Goal: Communication & Community: Share content

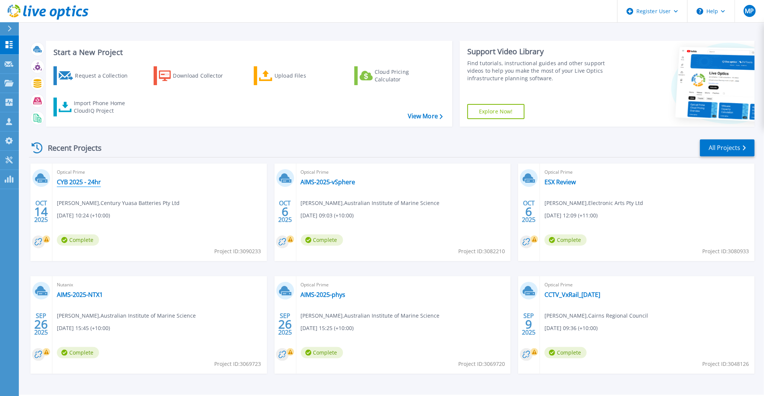
click at [87, 183] on link "CYB 2025 - 24hr" at bounding box center [79, 182] width 44 height 8
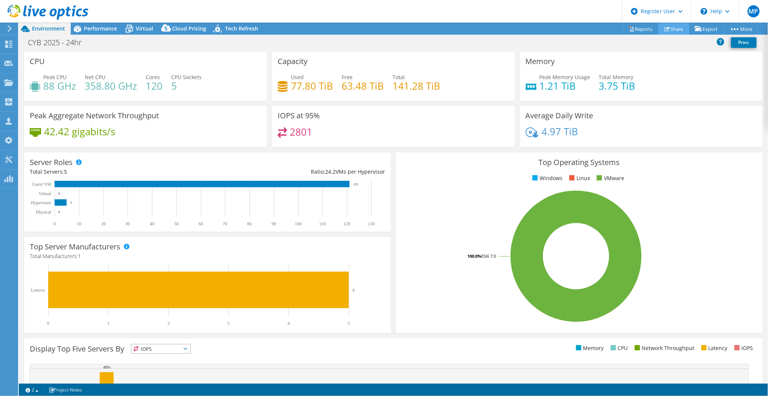
click at [669, 32] on link "Share" at bounding box center [674, 29] width 31 height 12
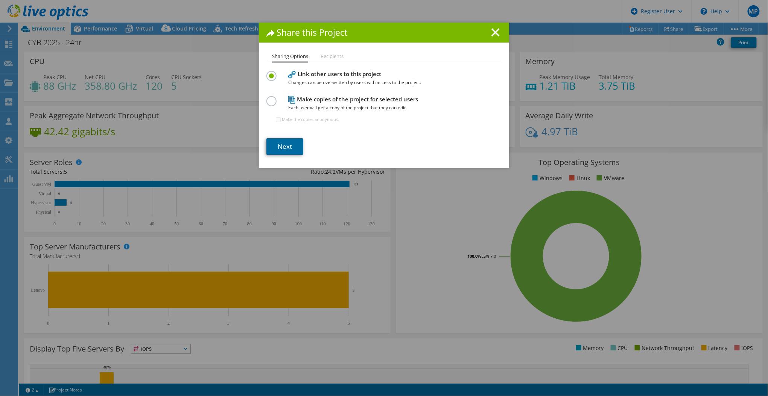
click at [280, 146] on link "Next" at bounding box center [285, 146] width 37 height 17
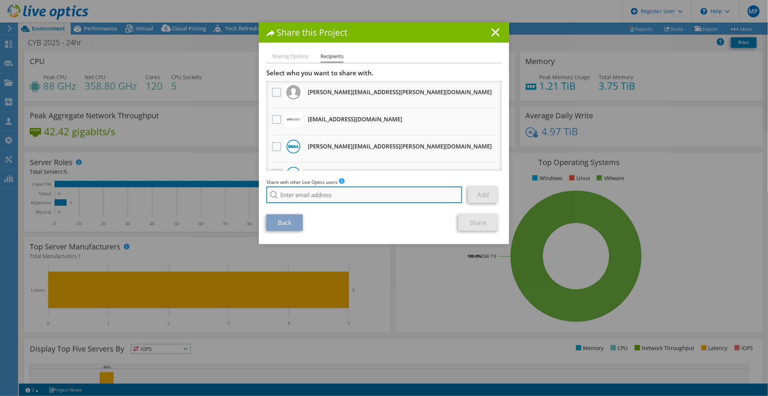
click at [331, 191] on input "search" at bounding box center [365, 194] width 196 height 17
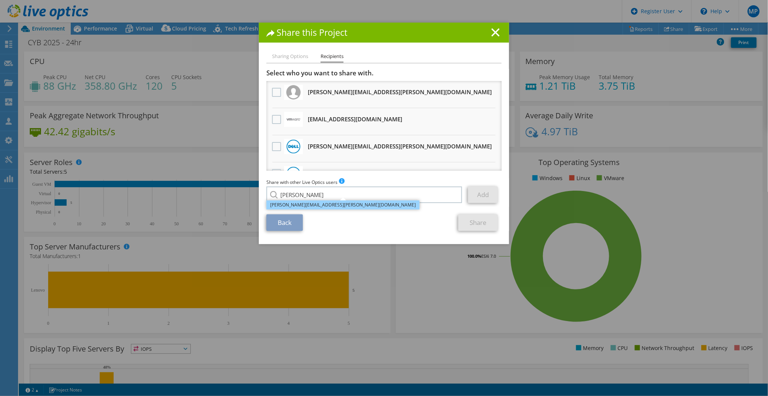
click at [330, 206] on li "[PERSON_NAME][EMAIL_ADDRESS][PERSON_NAME][DOMAIN_NAME]" at bounding box center [343, 204] width 153 height 9
type input "[PERSON_NAME][EMAIL_ADDRESS][PERSON_NAME][DOMAIN_NAME]"
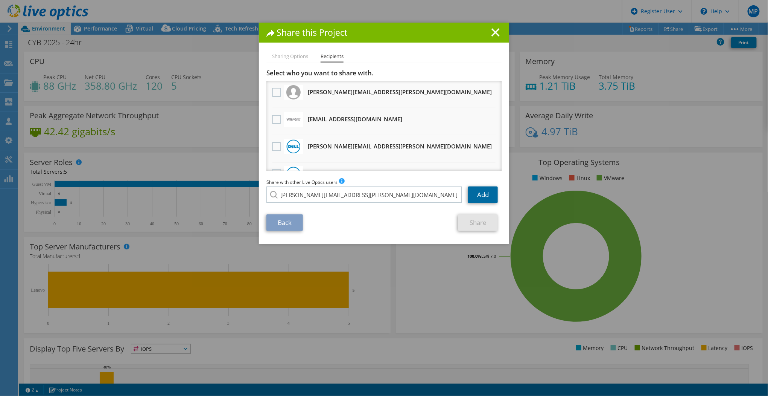
click at [475, 197] on link "Add" at bounding box center [483, 194] width 30 height 17
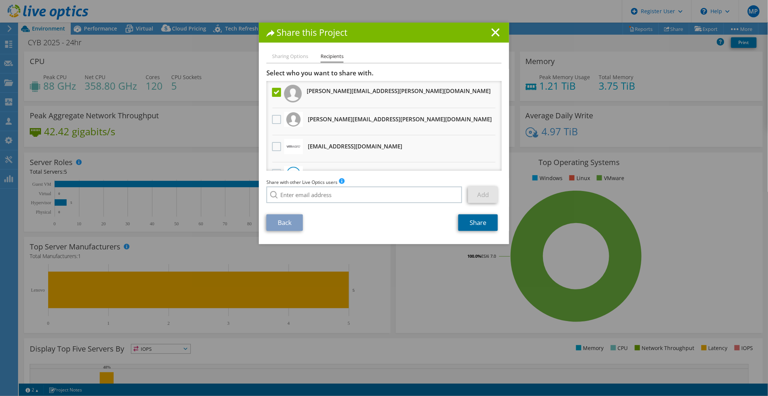
click at [473, 221] on link "Share" at bounding box center [478, 222] width 40 height 17
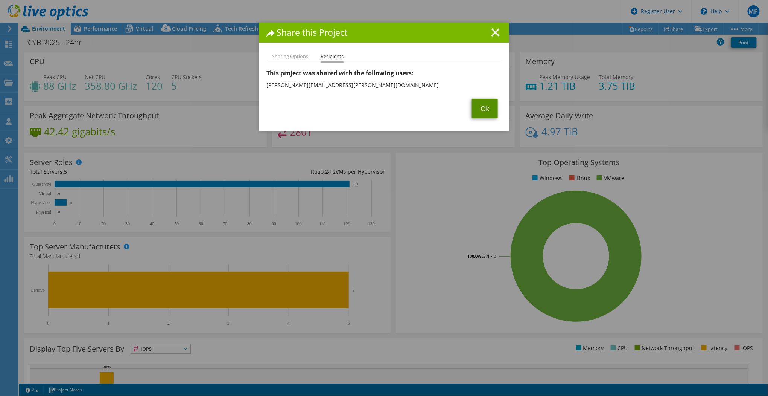
click at [487, 108] on link "Ok" at bounding box center [485, 109] width 26 height 20
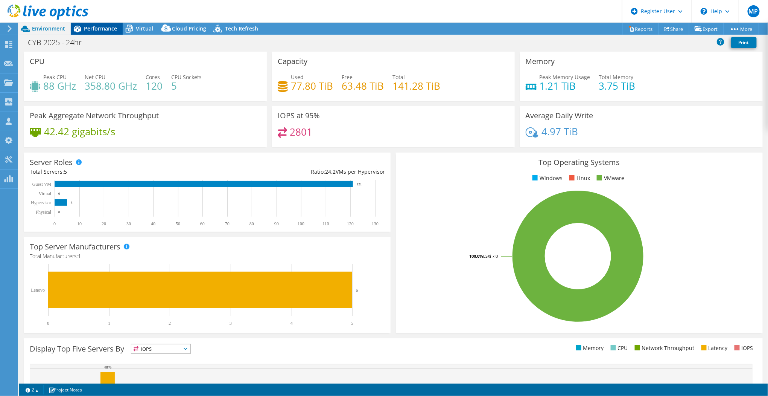
click at [105, 32] on div "Performance" at bounding box center [97, 29] width 52 height 12
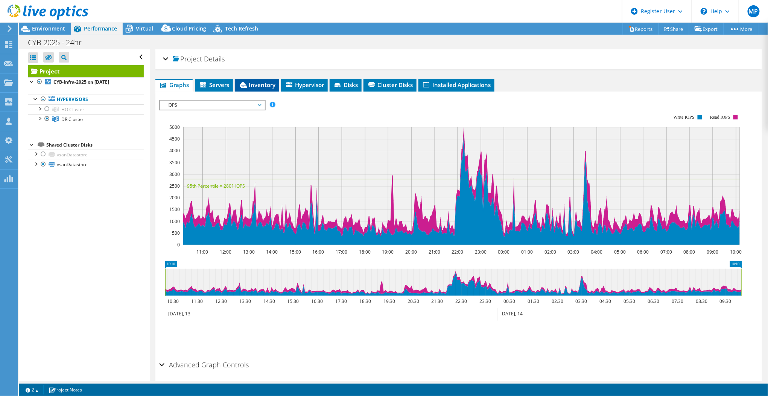
click at [263, 82] on span "Inventory" at bounding box center [257, 85] width 37 height 8
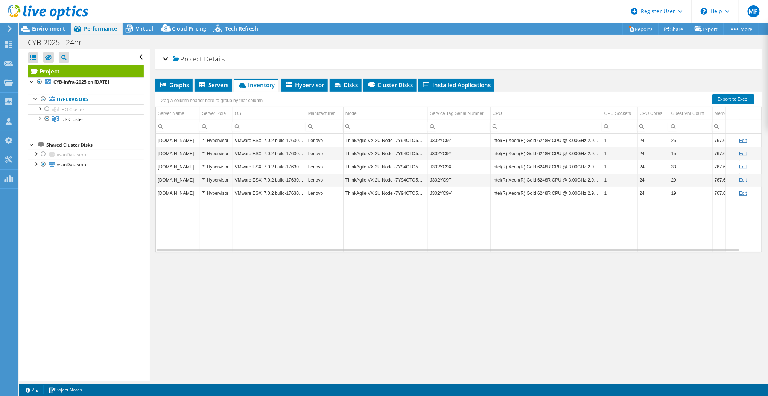
click at [443, 140] on td "J302YC9Z" at bounding box center [459, 140] width 62 height 13
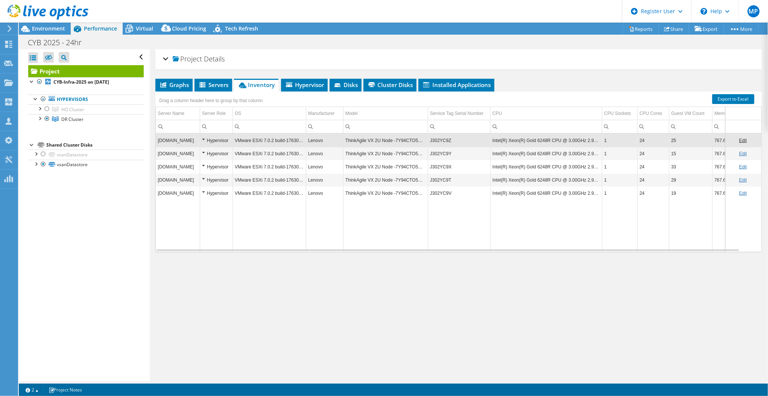
click at [443, 140] on td "J302YC9Z" at bounding box center [459, 140] width 62 height 13
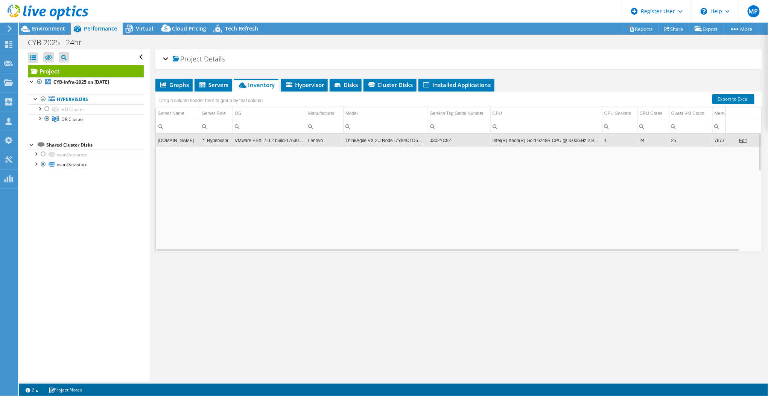
click at [452, 140] on td "J302YC9Z" at bounding box center [459, 140] width 62 height 13
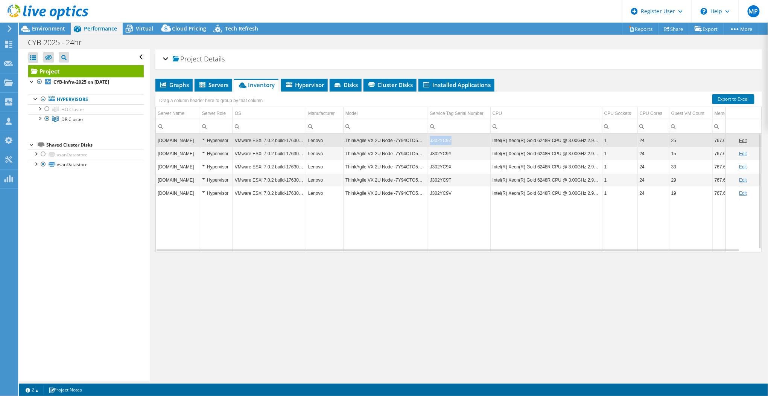
drag, startPoint x: 458, startPoint y: 140, endPoint x: 430, endPoint y: 141, distance: 28.3
click at [430, 141] on td "J302YC9Z" at bounding box center [459, 140] width 62 height 13
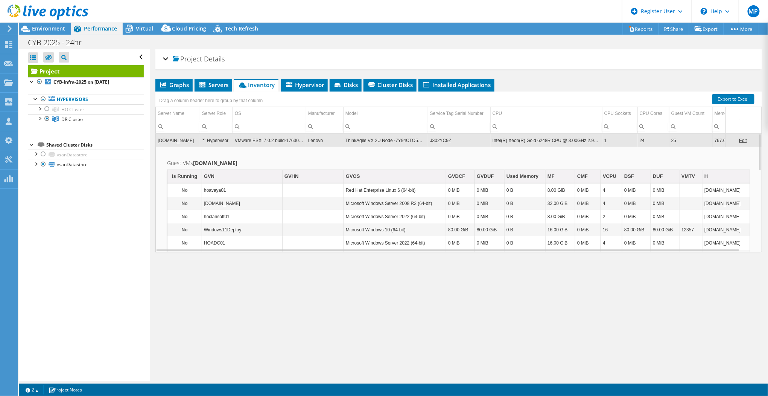
drag, startPoint x: 444, startPoint y: 139, endPoint x: 445, endPoint y: 274, distance: 134.4
click at [445, 274] on div "Project Details Prepared for: [PERSON_NAME], [PERSON_NAME][EMAIL_ADDRESS][PERSO…" at bounding box center [459, 215] width 618 height 332
click at [448, 137] on td "J302YC9Z" at bounding box center [459, 140] width 62 height 13
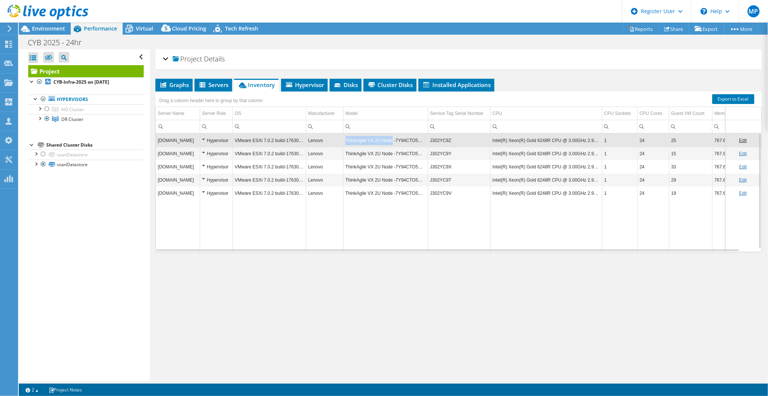
drag, startPoint x: 359, startPoint y: 137, endPoint x: 344, endPoint y: 139, distance: 14.8
click at [344, 139] on td "ThinkAgile VX 2U Node -7Y94CTO5WW-" at bounding box center [385, 140] width 85 height 13
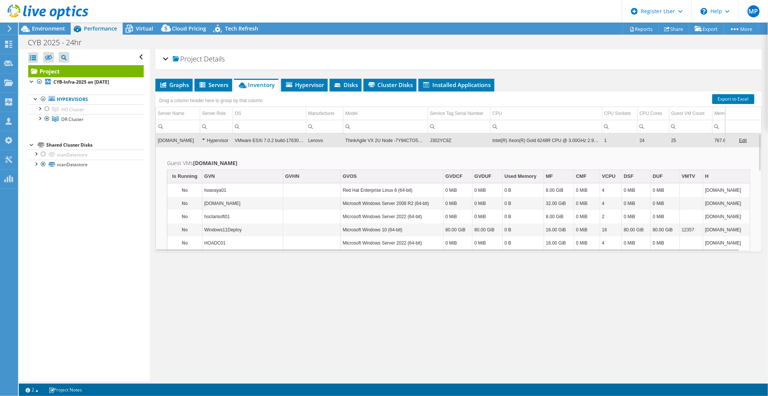
click at [373, 136] on td "ThinkAgile VX 2U Node -7Y94CTO5WW-" at bounding box center [385, 140] width 85 height 13
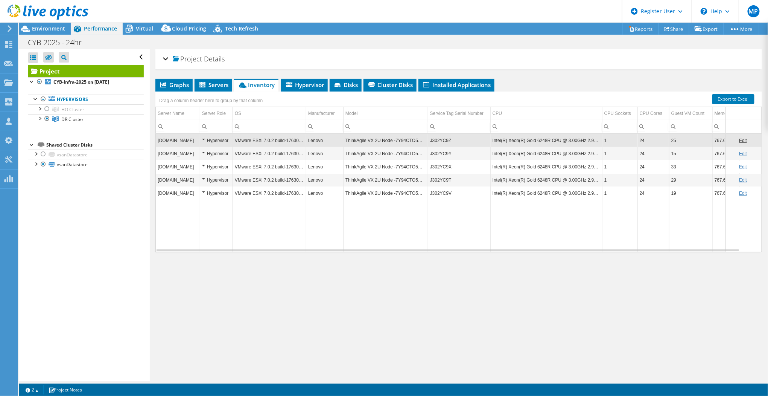
click at [373, 136] on td "ThinkAgile VX 2U Node -7Y94CTO5WW-" at bounding box center [385, 140] width 85 height 13
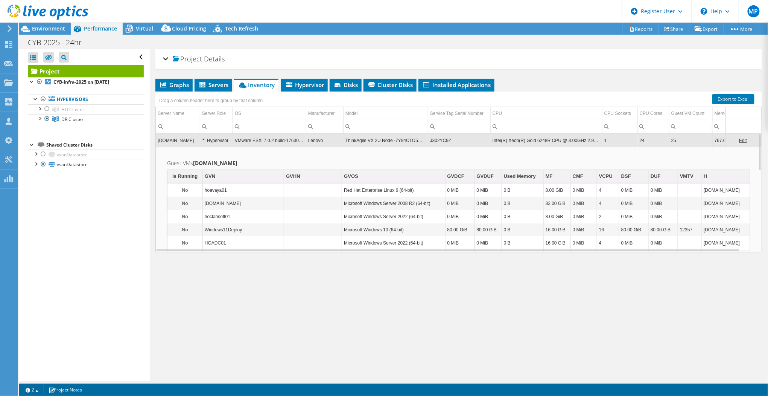
click at [191, 140] on td "[DOMAIN_NAME]" at bounding box center [178, 140] width 44 height 13
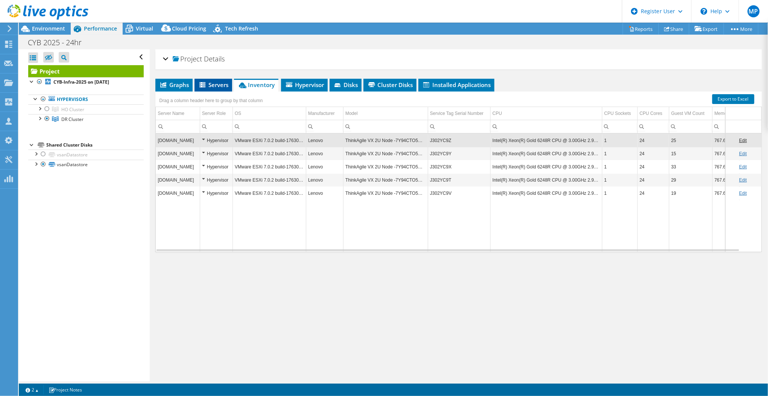
click at [214, 83] on span "Servers" at bounding box center [213, 85] width 30 height 8
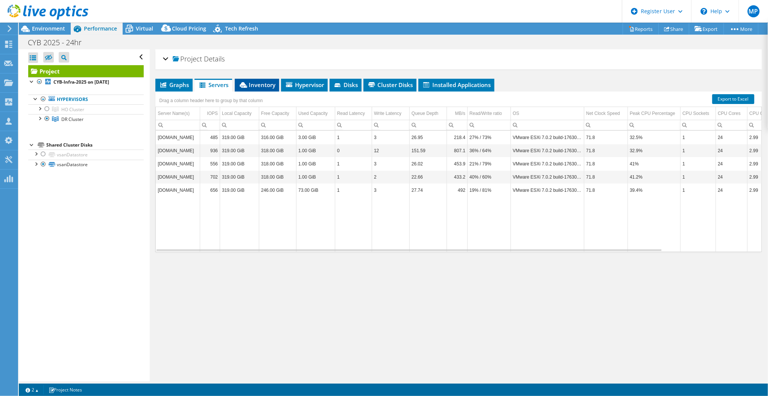
click at [260, 84] on span "Inventory" at bounding box center [257, 85] width 37 height 8
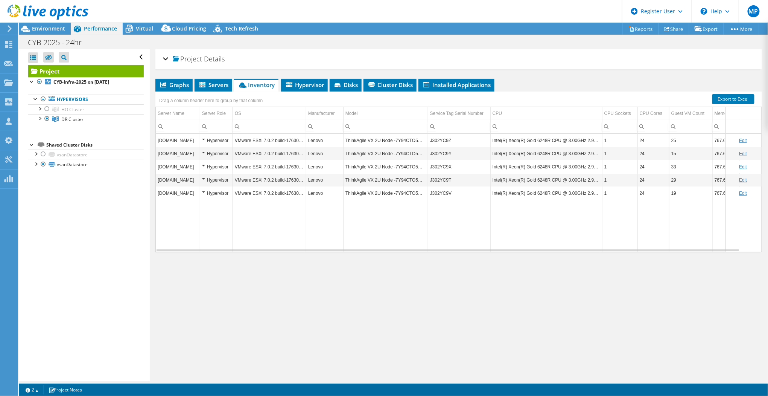
click at [260, 84] on span "Inventory" at bounding box center [256, 85] width 37 height 8
click at [215, 82] on span "Servers" at bounding box center [213, 85] width 30 height 8
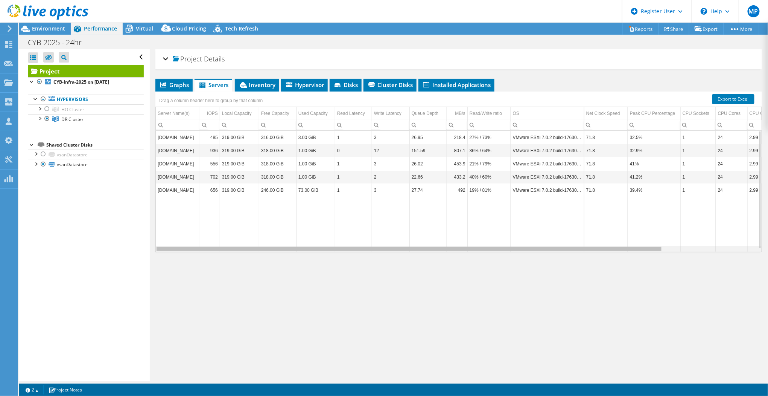
drag, startPoint x: 595, startPoint y: 247, endPoint x: 288, endPoint y: 239, distance: 306.9
click at [289, 243] on body "MP Dell User [PERSON_NAME] [PERSON_NAME][EMAIL_ADDRESS][PERSON_NAME][DOMAIN_NAM…" at bounding box center [384, 198] width 768 height 396
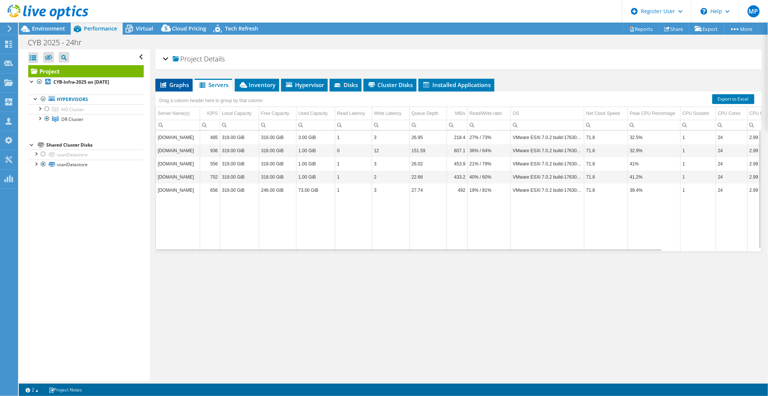
click at [174, 84] on span "Graphs" at bounding box center [174, 85] width 30 height 8
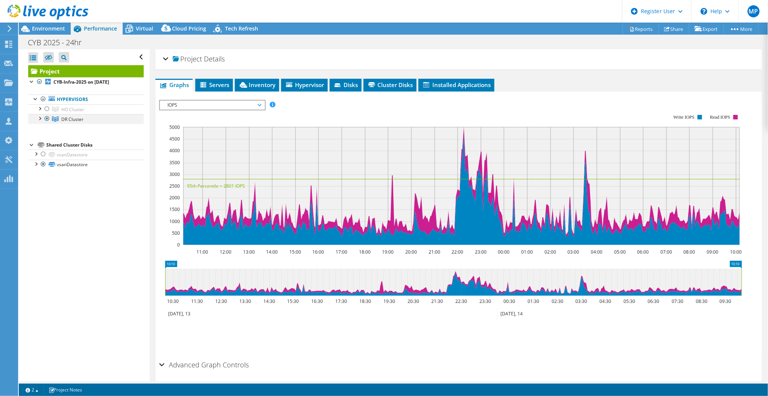
click at [41, 117] on div at bounding box center [40, 118] width 8 height 8
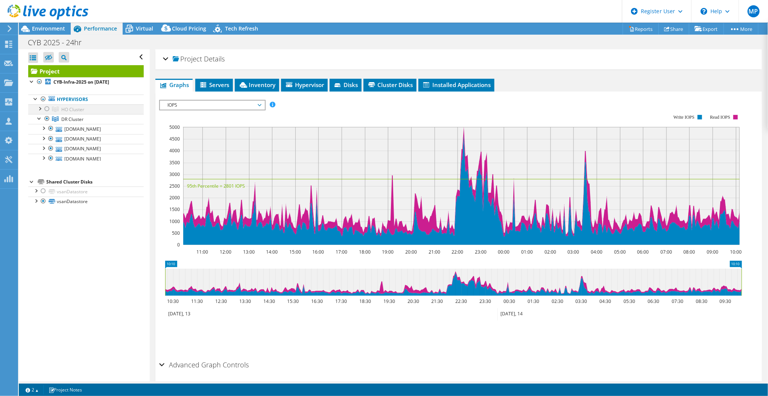
click at [42, 110] on div at bounding box center [40, 108] width 8 height 8
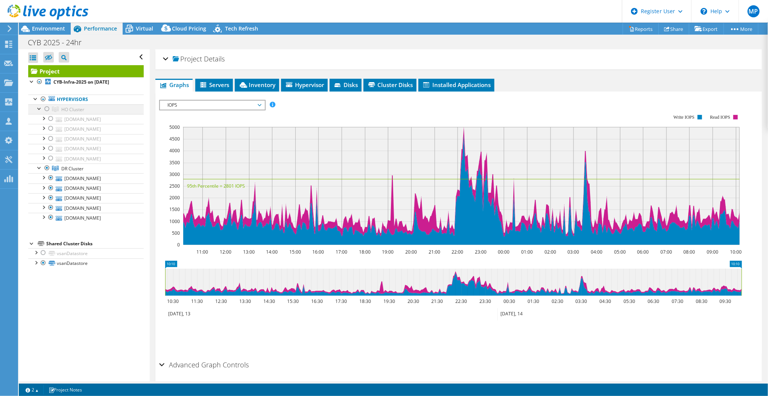
click at [48, 107] on div at bounding box center [47, 108] width 8 height 9
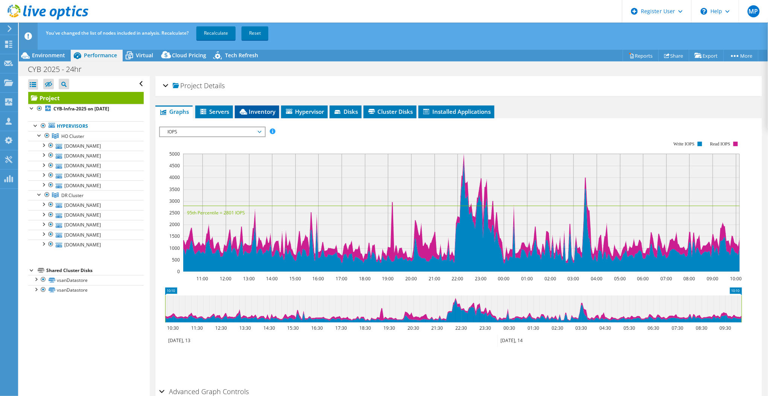
click at [252, 108] on span "Inventory" at bounding box center [257, 112] width 37 height 8
